Goal: Task Accomplishment & Management: Contribute content

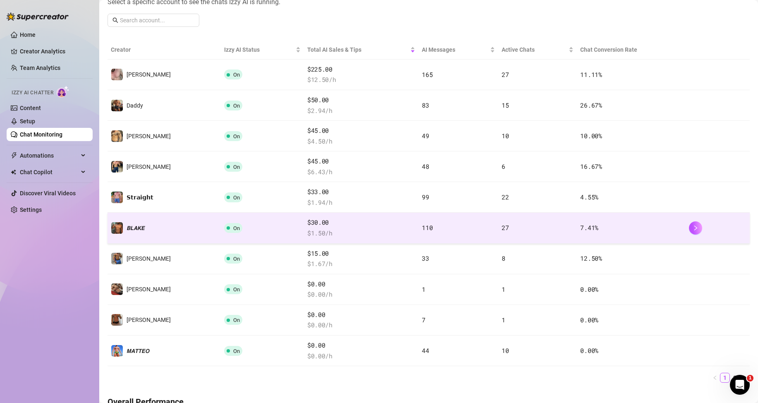
scroll to position [41, 0]
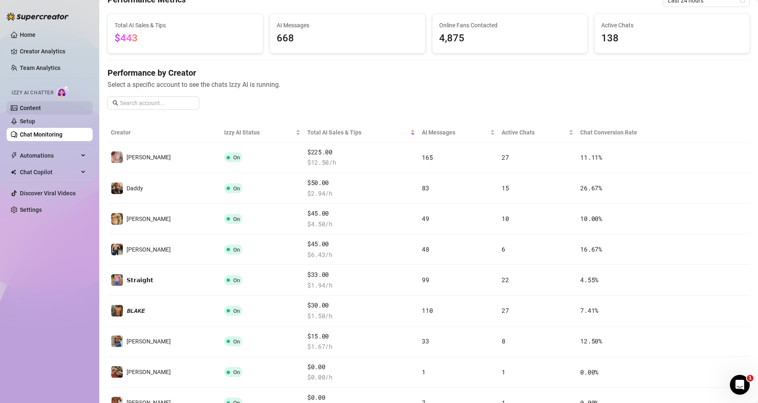
click at [41, 107] on link "Content" at bounding box center [30, 108] width 21 height 7
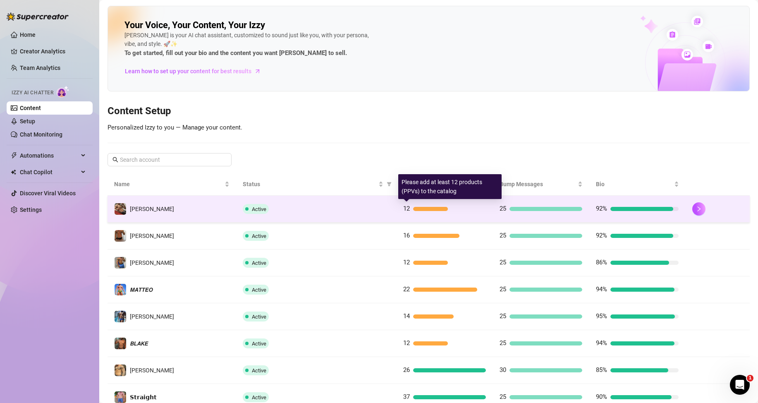
click at [413, 208] on div at bounding box center [430, 209] width 35 height 4
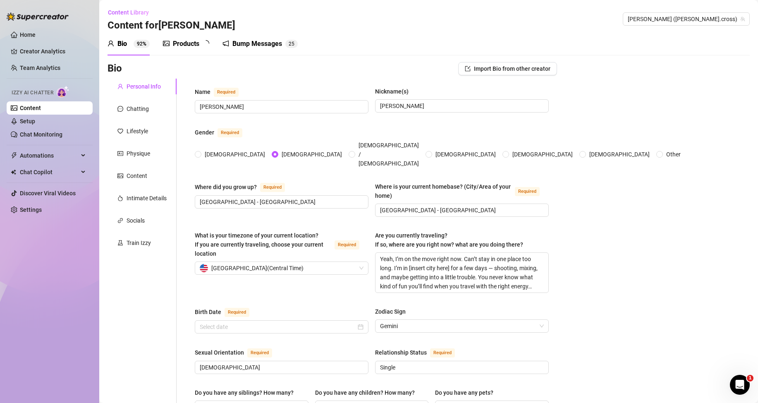
radio input "true"
type input "[DATE]"
click at [201, 41] on div "Products 1 2" at bounding box center [189, 44] width 52 height 10
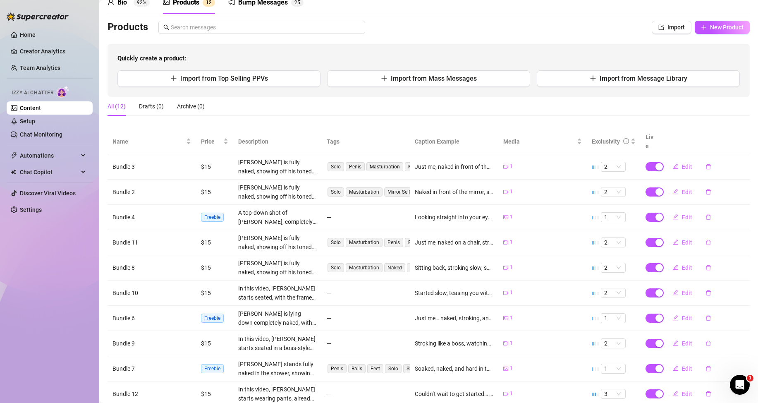
scroll to position [93, 0]
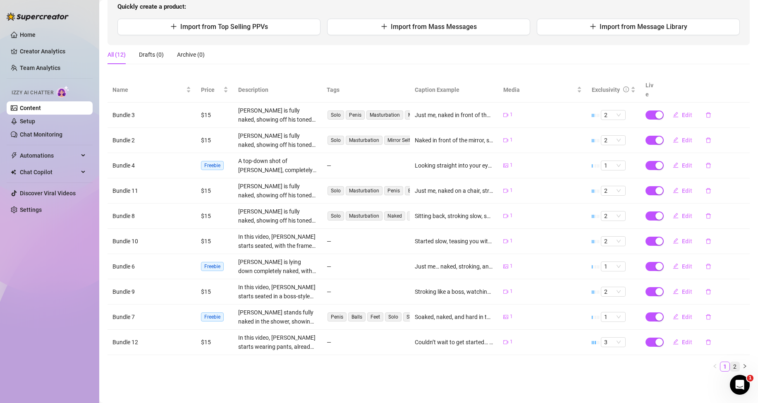
click at [730, 369] on link "2" at bounding box center [734, 366] width 9 height 9
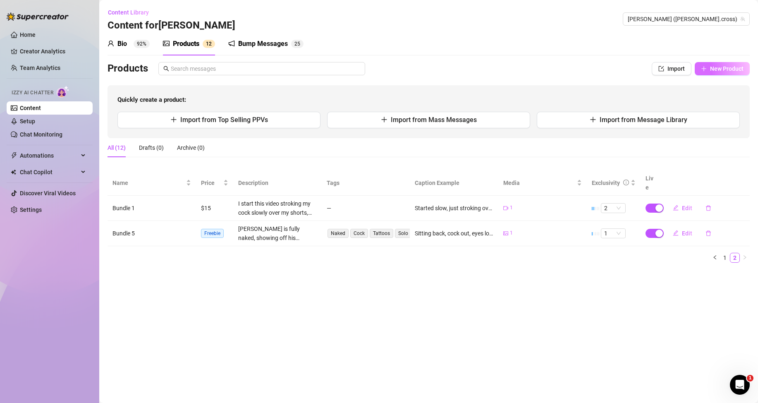
click at [730, 68] on span "New Product" at bounding box center [726, 68] width 33 height 7
type textarea "Type your message here..."
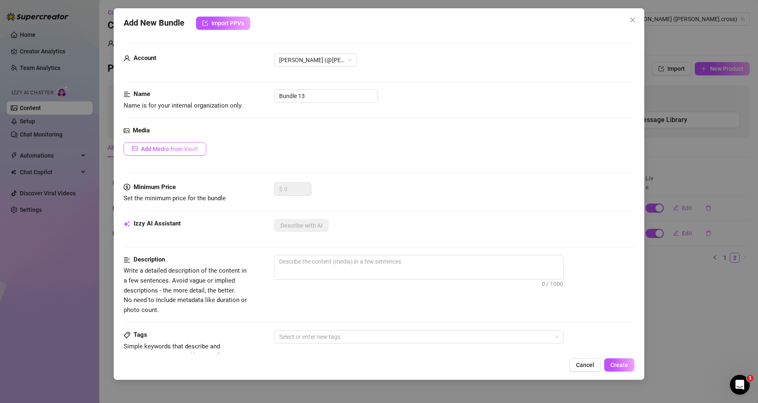
click at [184, 154] on button "Add Media from Vault" at bounding box center [165, 148] width 83 height 13
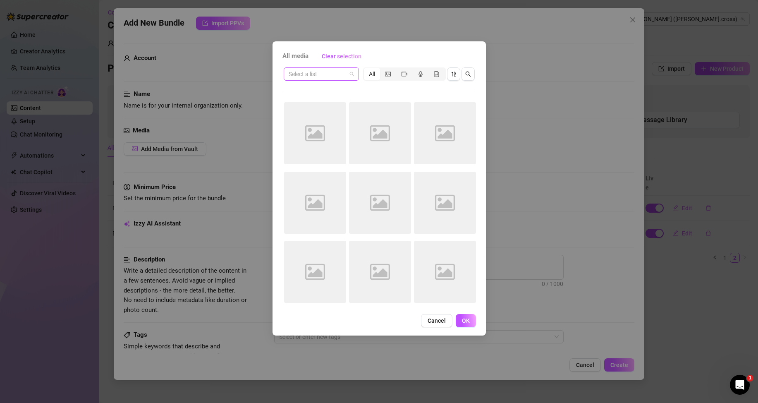
click at [352, 73] on span at bounding box center [321, 74] width 65 height 12
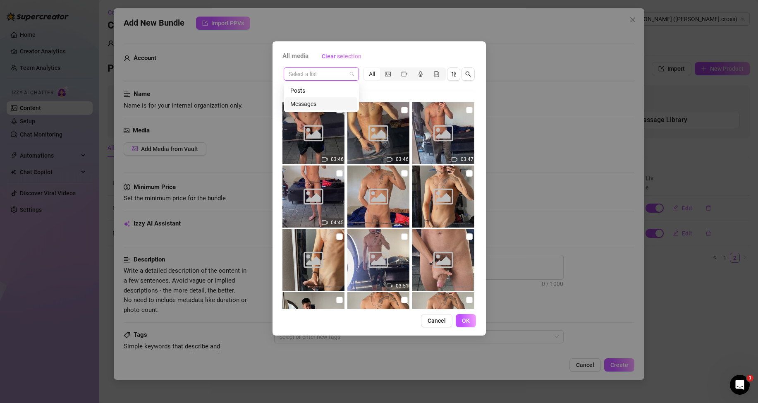
click at [311, 104] on div "Messages" at bounding box center [321, 103] width 62 height 9
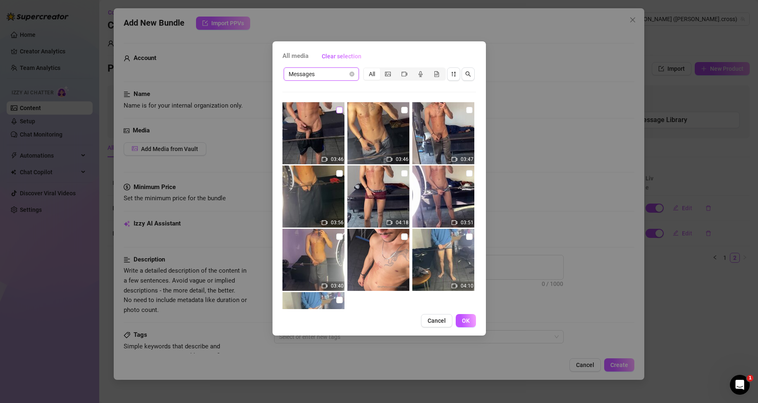
click at [337, 110] on input "checkbox" at bounding box center [339, 110] width 7 height 7
checkbox input "true"
click at [470, 319] on button "OK" at bounding box center [466, 320] width 20 height 13
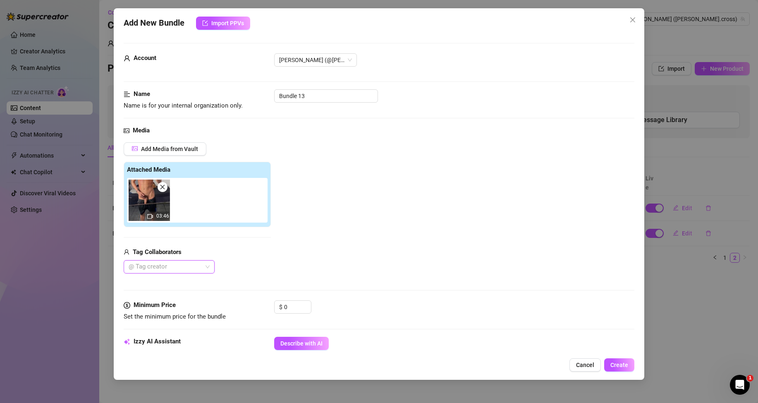
scroll to position [83, 0]
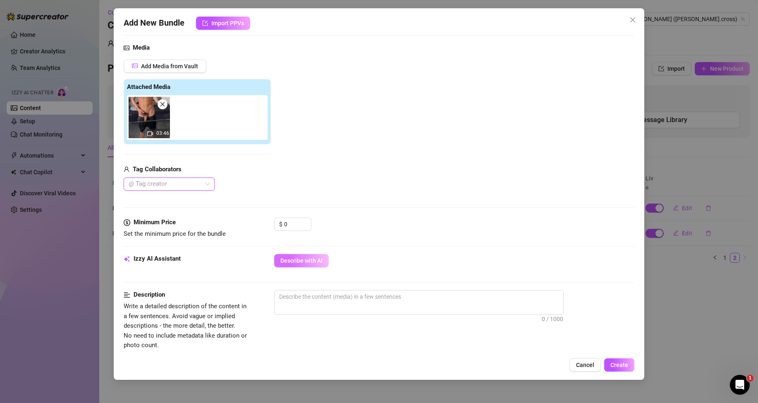
click at [312, 258] on span "Describe with AI" at bounding box center [301, 260] width 42 height 7
click at [295, 220] on input "0" at bounding box center [297, 224] width 27 height 12
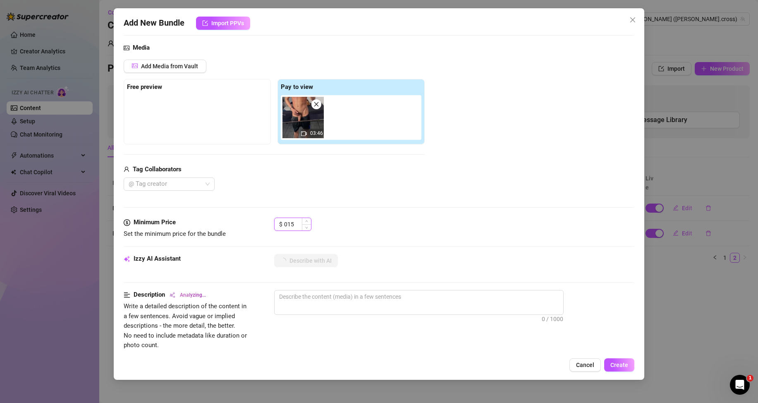
type input "15"
type textarea "[PERSON_NAME]"
type textarea "[PERSON_NAME] stands"
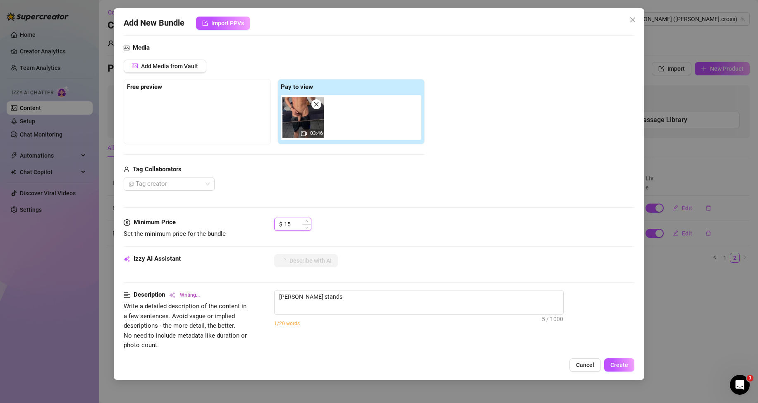
type textarea "[PERSON_NAME] stands nude"
type textarea "[PERSON_NAME] stands nude in"
type textarea "[PERSON_NAME] stands nude in front"
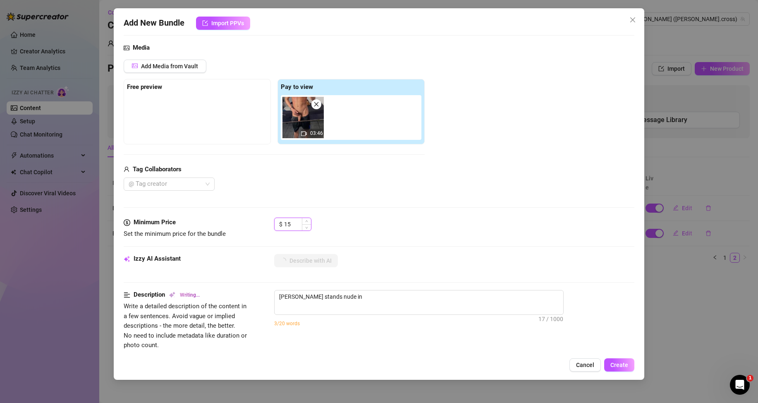
type textarea "[PERSON_NAME] stands nude in front"
type textarea "[PERSON_NAME] stands nude in front of"
type textarea "[PERSON_NAME] stands nude in front of a"
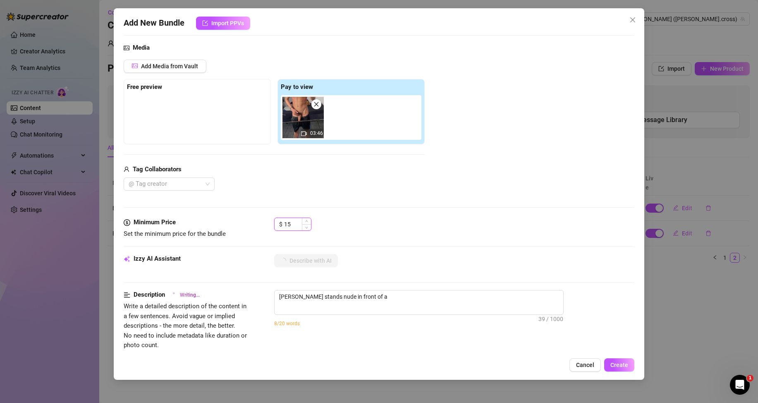
type textarea "[PERSON_NAME] stands nude in front of a mirror,"
type textarea "[PERSON_NAME] stands nude in front of a mirror, showing"
type textarea "[PERSON_NAME] stands nude in front of a mirror, showing off"
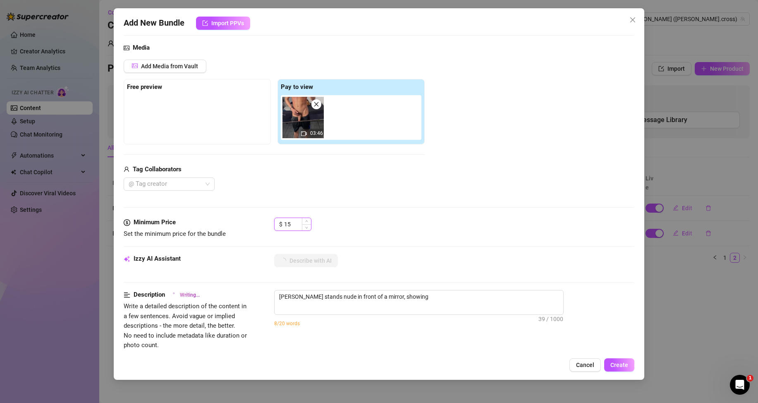
type textarea "[PERSON_NAME] stands nude in front of a mirror, showing off"
type textarea "[PERSON_NAME] stands nude in front of a mirror, showing off his"
type textarea "[PERSON_NAME] stands nude in front of a mirror, showing off his toned"
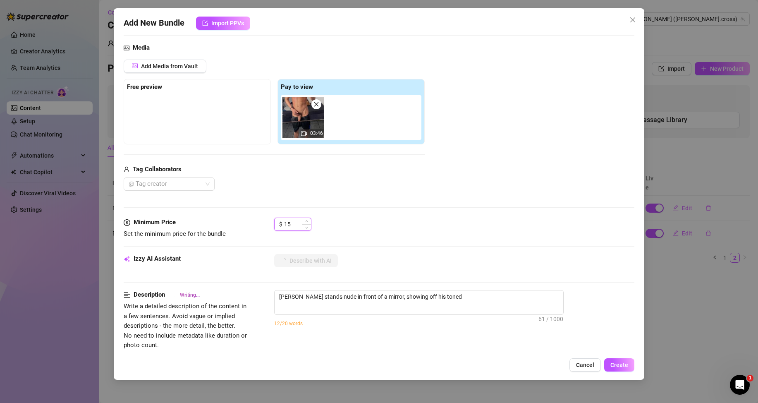
type textarea "[PERSON_NAME] stands nude in front of a mirror, showing off his toned chest,"
type textarea "[PERSON_NAME] stands nude in front of a mirror, showing off his toned chest, ab…"
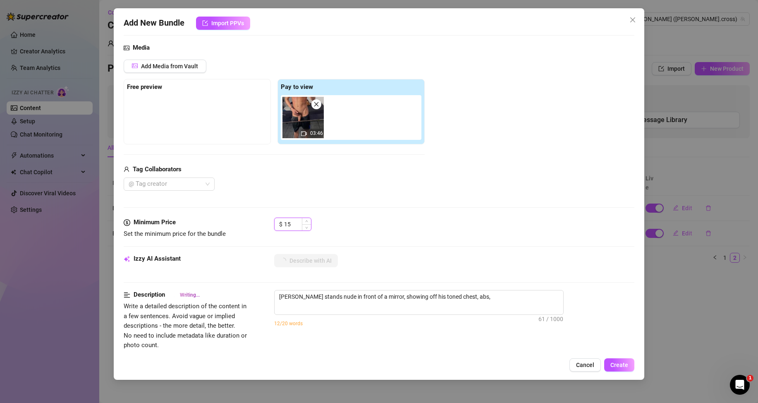
type textarea "[PERSON_NAME] stands nude in front of a mirror, showing off his toned chest, ab…"
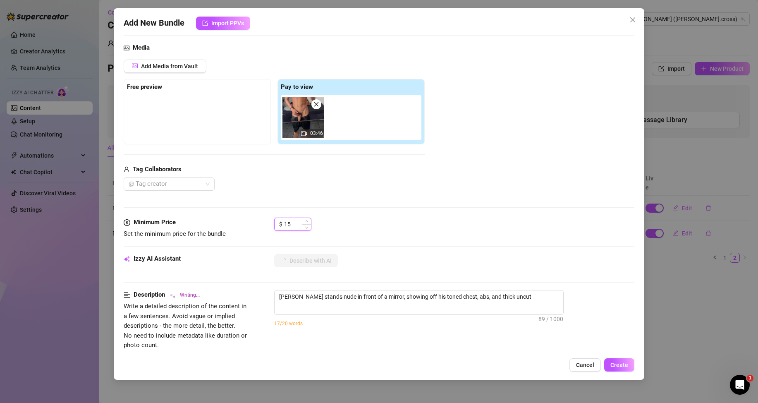
type textarea "[PERSON_NAME] stands nude in front of a mirror, showing off his toned chest, ab…"
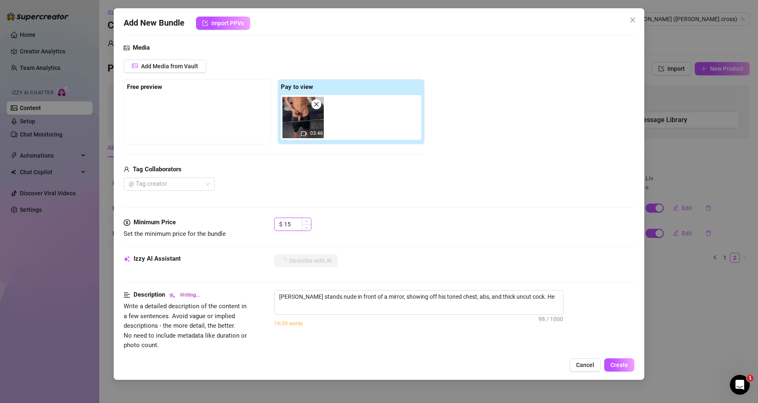
type textarea "[PERSON_NAME] stands nude in front of a mirror, showing off his toned chest, ab…"
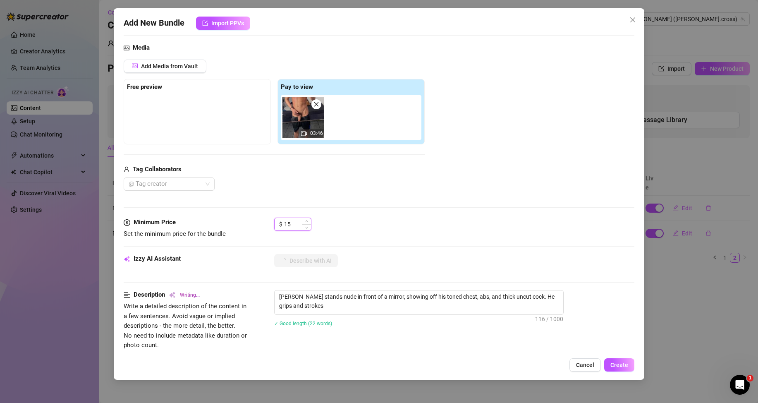
type textarea "[PERSON_NAME] stands nude in front of a mirror, showing off his toned chest, ab…"
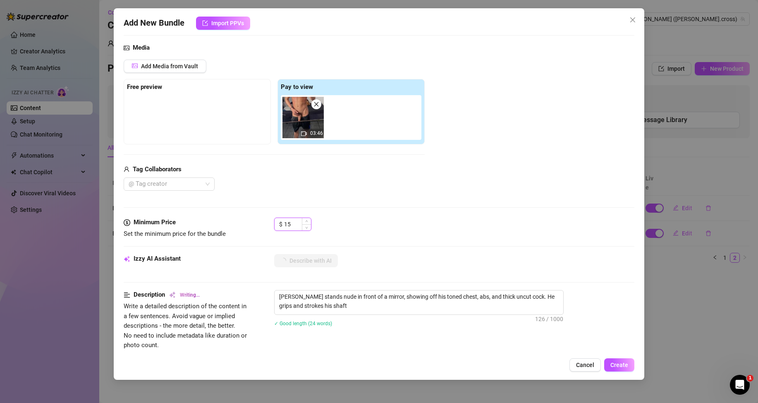
type textarea "[PERSON_NAME] stands nude in front of a mirror, showing off his toned chest, ab…"
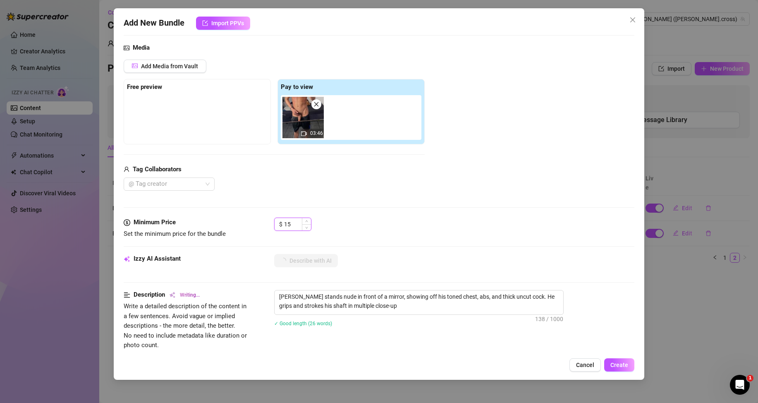
type textarea "[PERSON_NAME] stands nude in front of a mirror, showing off his toned chest, ab…"
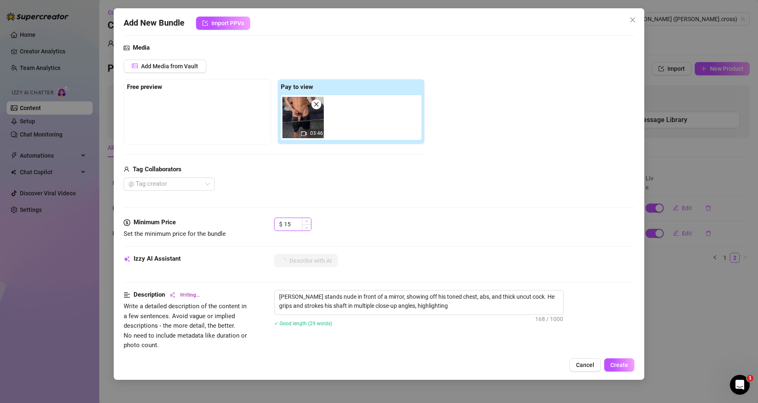
type textarea "[PERSON_NAME] stands nude in front of a mirror, showing off his toned chest, ab…"
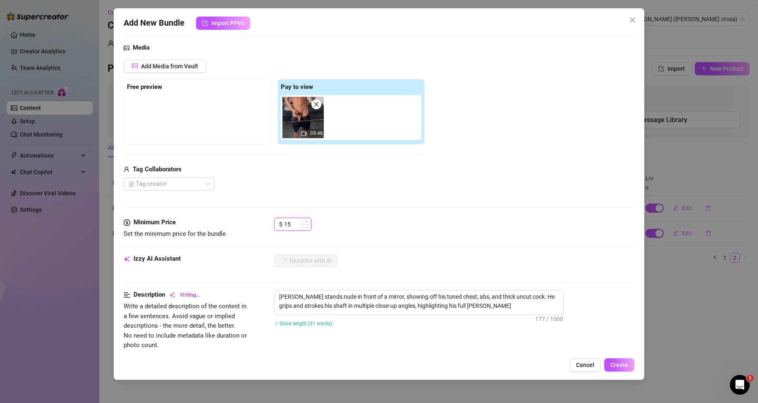
type textarea "[PERSON_NAME] stands nude in front of a mirror, showing off his toned chest, ab…"
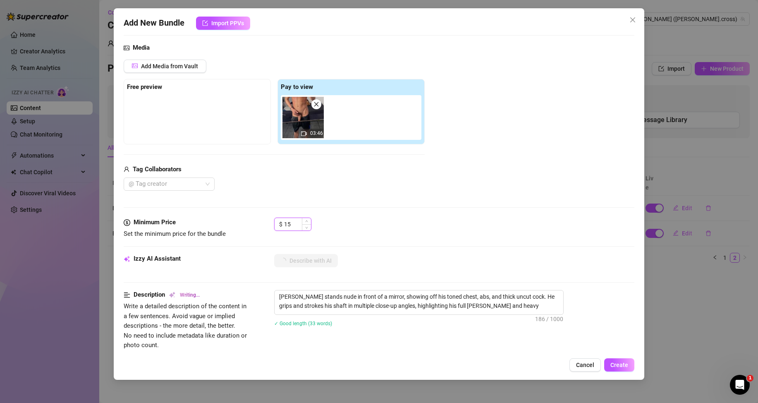
type textarea "[PERSON_NAME] stands nude in front of a mirror, showing off his toned chest, ab…"
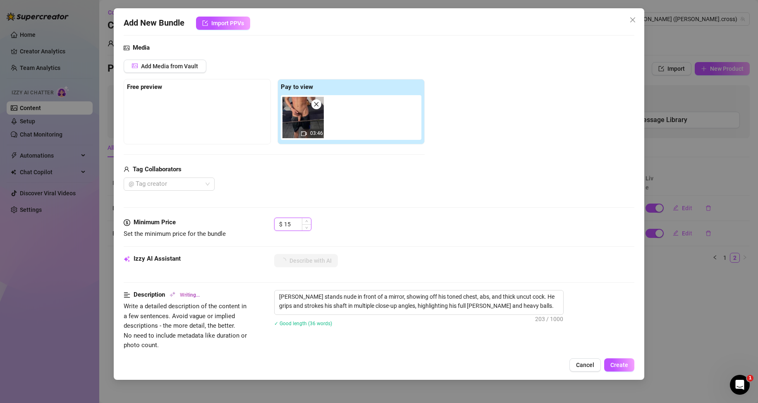
type textarea "[PERSON_NAME] stands nude in front of a mirror, showing off his toned chest, ab…"
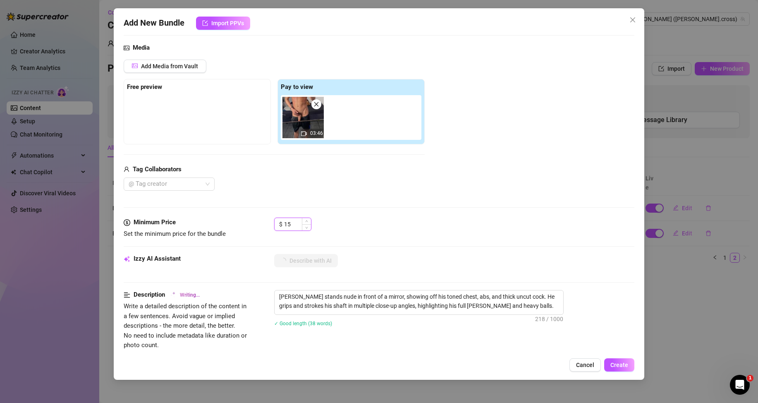
type textarea "[PERSON_NAME] stands nude in front of a mirror, showing off his toned chest, ab…"
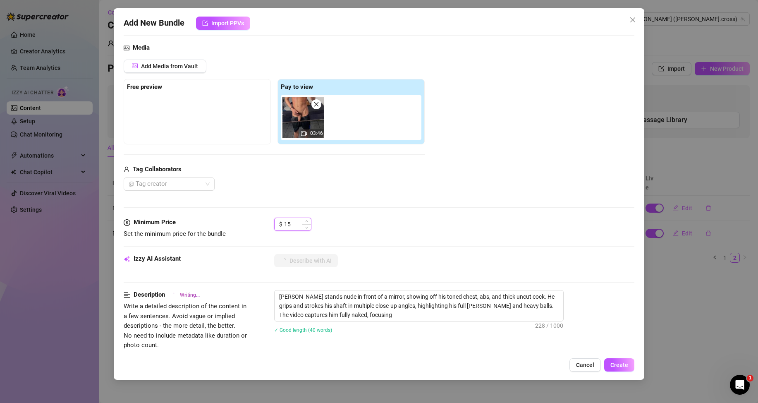
type textarea "[PERSON_NAME] stands nude in front of a mirror, showing off his toned chest, ab…"
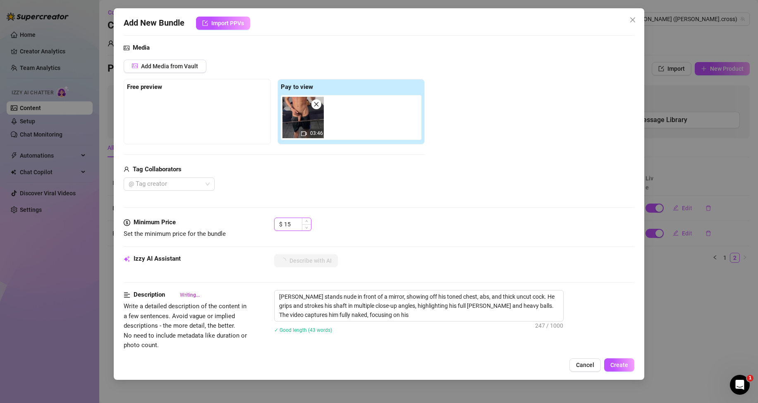
type textarea "[PERSON_NAME] stands nude in front of a mirror, showing off his toned chest, ab…"
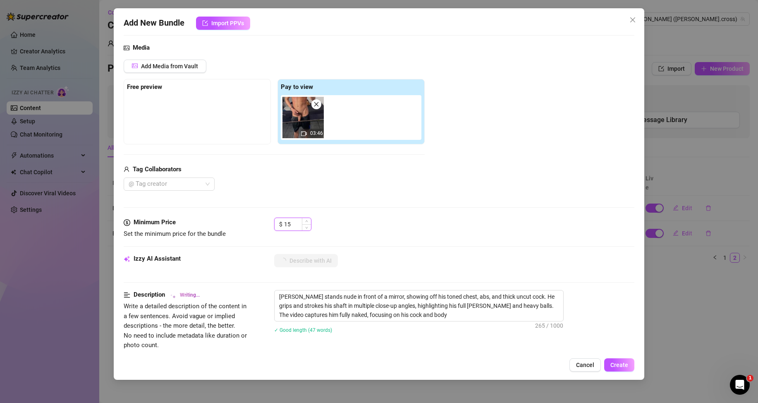
type textarea "[PERSON_NAME] stands nude in front of a mirror, showing off his toned chest, ab…"
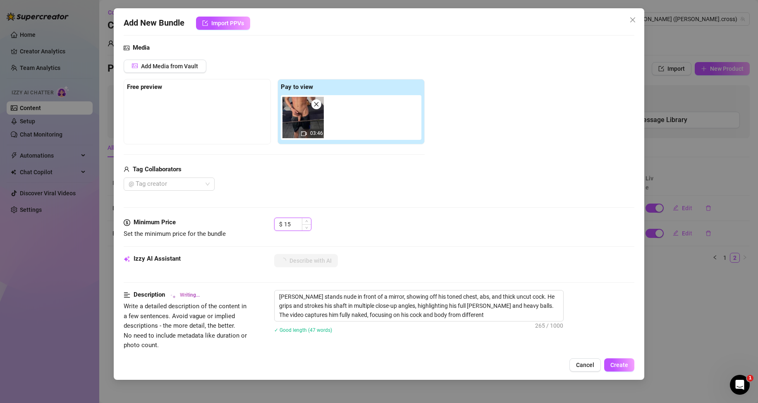
type textarea "[PERSON_NAME] stands nude in front of a mirror, showing off his toned chest, ab…"
click at [622, 366] on span "Create" at bounding box center [619, 364] width 18 height 7
